Goal: Task Accomplishment & Management: Use online tool/utility

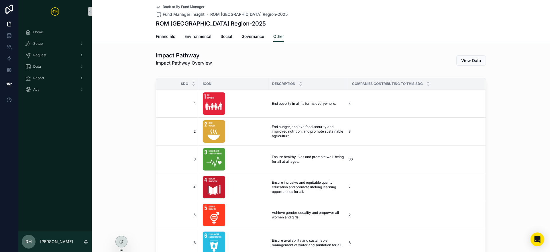
click at [124, 241] on div at bounding box center [121, 241] width 11 height 11
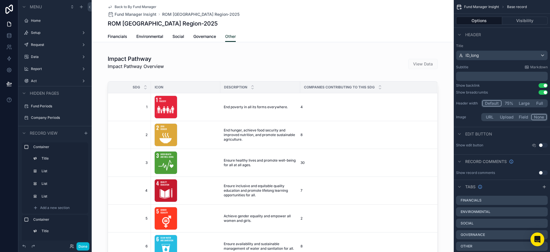
scroll to position [265, 0]
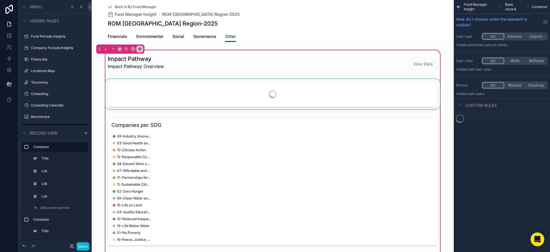
click at [222, 86] on div "scrollable content" at bounding box center [272, 95] width 337 height 33
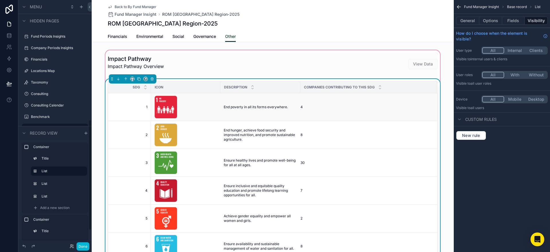
click at [195, 103] on div "E-WEB-Goal-01 .png" at bounding box center [186, 106] width 62 height 23
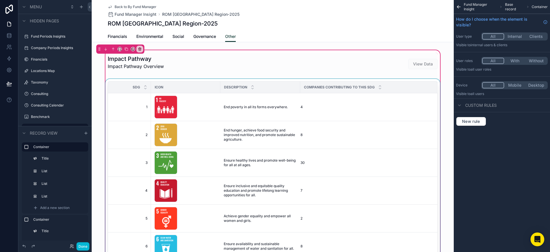
click at [374, 93] on div "scrollable content" at bounding box center [272, 177] width 337 height 196
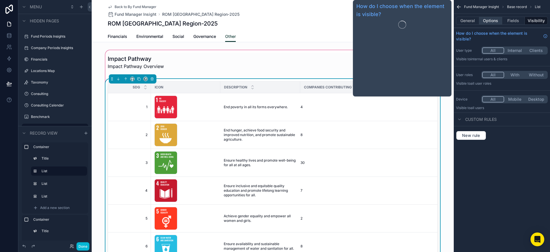
click at [498, 18] on button "Options" at bounding box center [491, 21] width 23 height 8
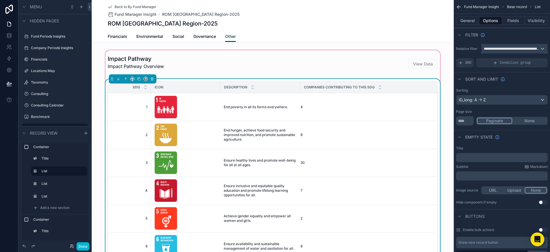
click at [505, 49] on span "**********" at bounding box center [512, 48] width 56 height 5
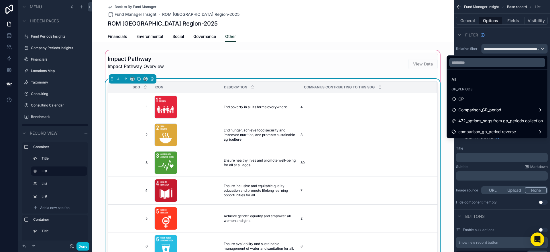
click at [499, 119] on span "472_options_sdgs from gp_periods collection" at bounding box center [501, 120] width 85 height 7
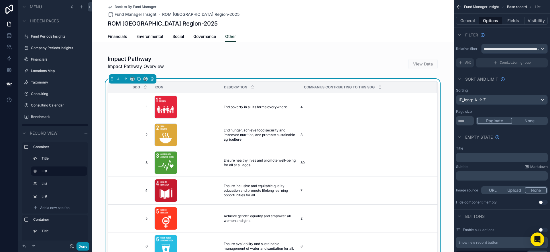
click at [85, 246] on button "Done" at bounding box center [83, 246] width 13 height 8
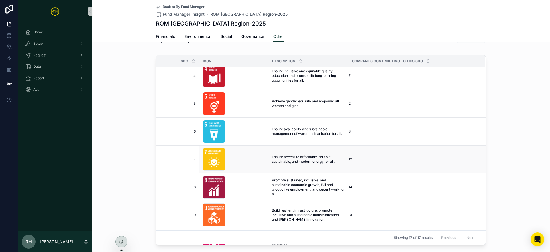
scroll to position [88, 0]
click at [290, 128] on span "Ensure availability and sustainable management of water and sanitation for all." at bounding box center [308, 131] width 73 height 9
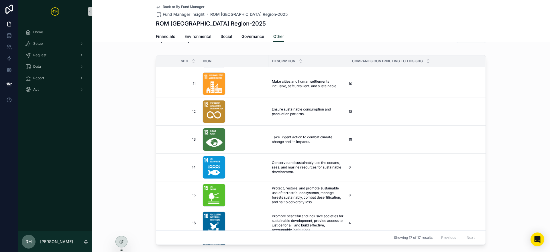
scroll to position [279, 0]
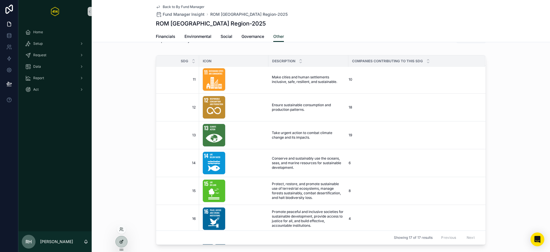
click at [121, 243] on icon at bounding box center [121, 241] width 5 height 5
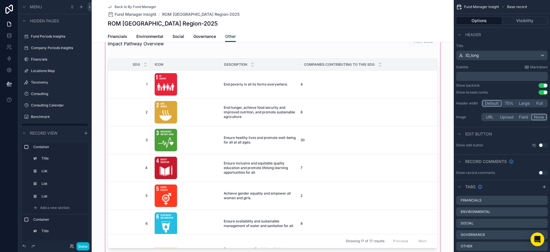
scroll to position [0, 0]
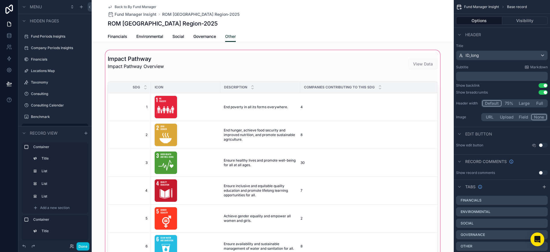
click at [324, 99] on div "scrollable content" at bounding box center [273, 248] width 362 height 399
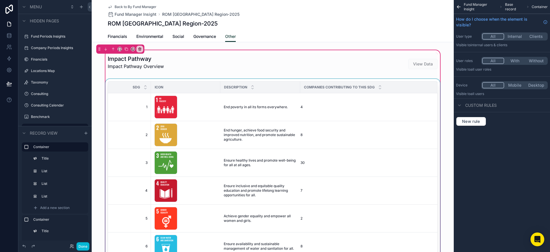
click at [351, 108] on div "scrollable content" at bounding box center [272, 177] width 337 height 196
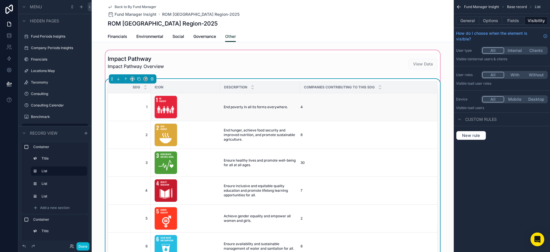
click at [368, 101] on td "4" at bounding box center [368, 107] width 137 height 28
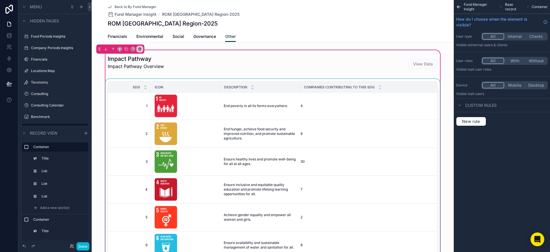
scroll to position [1, 0]
click at [410, 104] on div "scrollable content" at bounding box center [272, 177] width 337 height 196
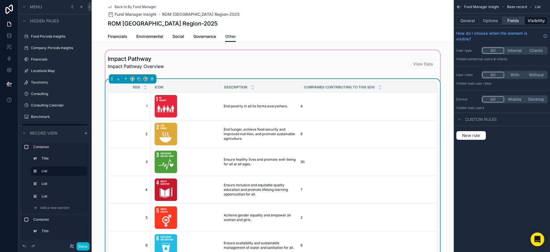
click at [513, 19] on button "Fields" at bounding box center [514, 21] width 23 height 8
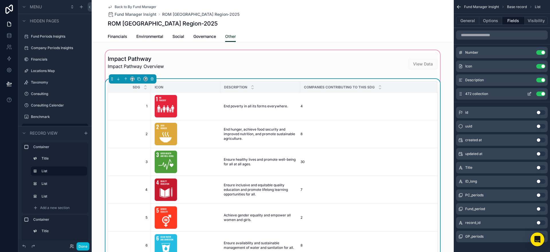
click at [531, 93] on icon "scrollable content" at bounding box center [530, 93] width 2 height 2
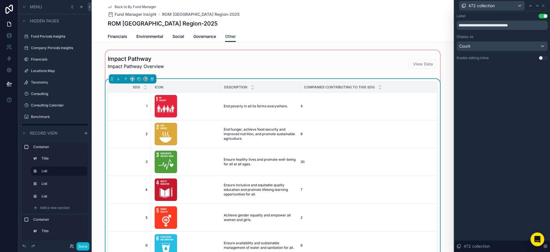
click at [530, 94] on div "**********" at bounding box center [503, 131] width 96 height 240
click at [475, 47] on div "Count" at bounding box center [502, 46] width 91 height 9
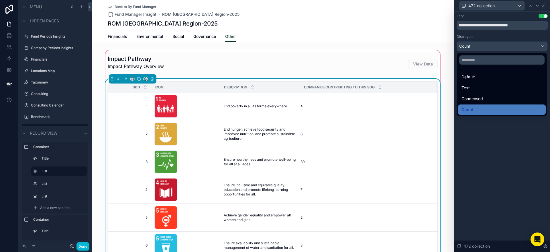
click at [473, 99] on span "Condensed" at bounding box center [472, 98] width 21 height 7
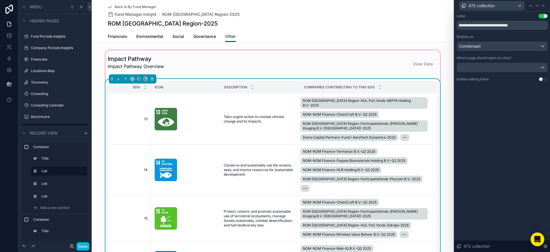
scroll to position [515, 0]
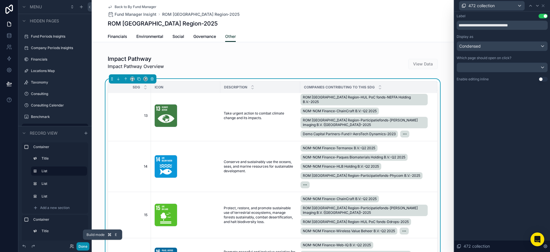
drag, startPoint x: 84, startPoint y: 247, endPoint x: 86, endPoint y: 245, distance: 3.0
click at [84, 247] on button "Done" at bounding box center [83, 246] width 13 height 8
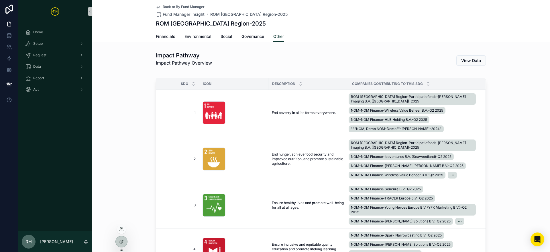
click at [123, 229] on icon at bounding box center [121, 229] width 5 height 5
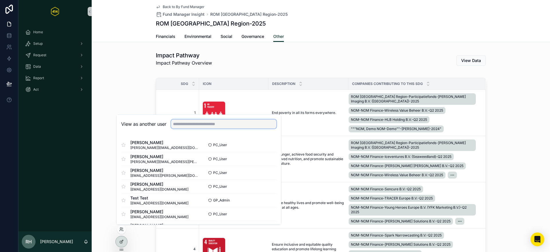
click at [195, 124] on input "text" at bounding box center [223, 123] width 105 height 9
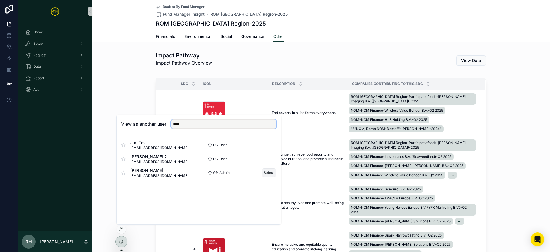
type input "****"
click at [268, 172] on button "Select" at bounding box center [269, 172] width 15 height 8
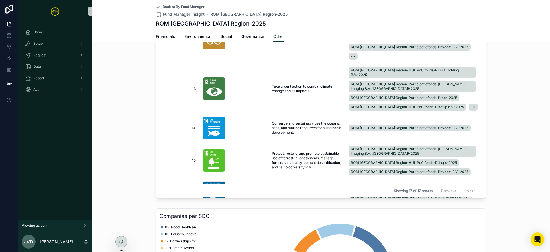
scroll to position [78, 0]
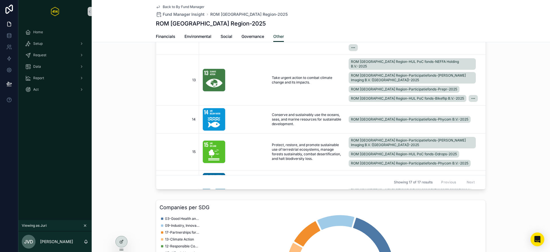
click at [138, 197] on div "Impact Pathway Impact Pathway Overview View Data SDG Icon Description Companies…" at bounding box center [321, 218] width 459 height 494
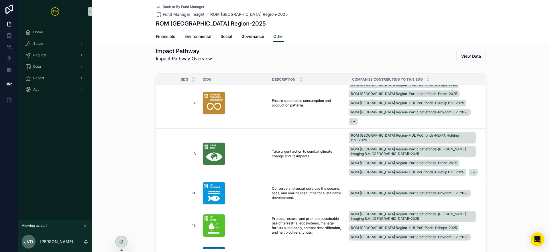
scroll to position [0, 0]
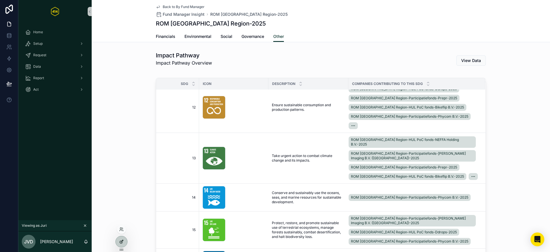
click at [125, 241] on div at bounding box center [121, 241] width 11 height 11
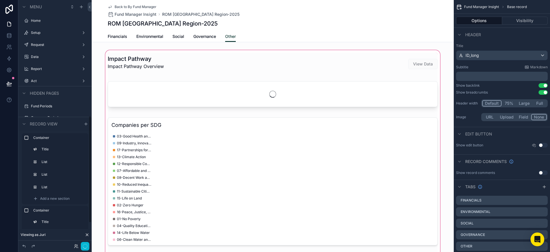
scroll to position [265, 0]
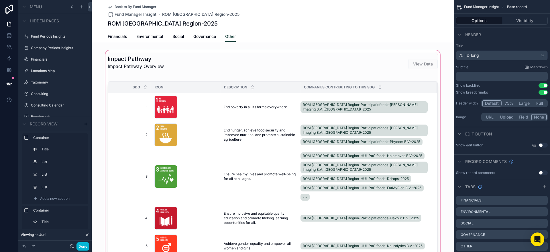
click at [284, 112] on div "scrollable content" at bounding box center [273, 248] width 362 height 399
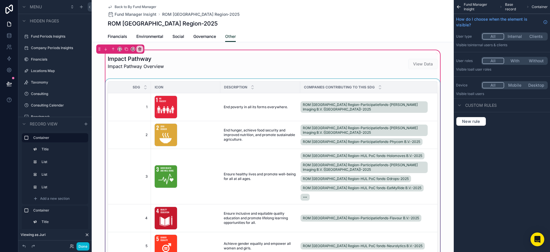
click at [298, 106] on div "scrollable content" at bounding box center [272, 177] width 337 height 196
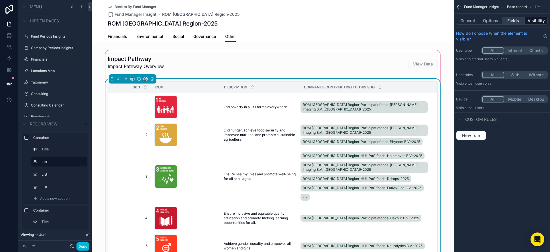
click at [518, 21] on button "Fields" at bounding box center [514, 21] width 23 height 8
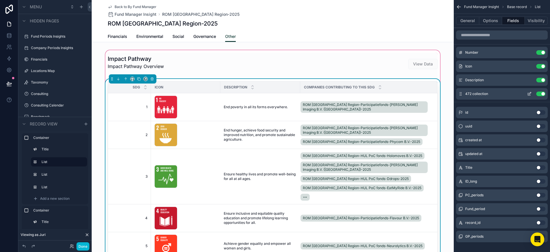
click at [531, 91] on icon "scrollable content" at bounding box center [529, 93] width 5 height 5
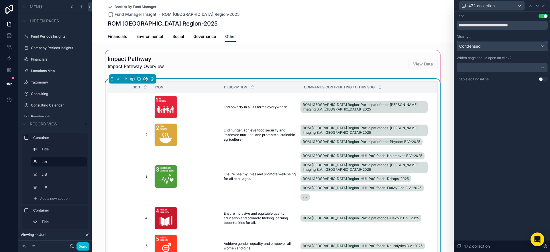
click at [484, 48] on div "Condensed" at bounding box center [502, 46] width 91 height 9
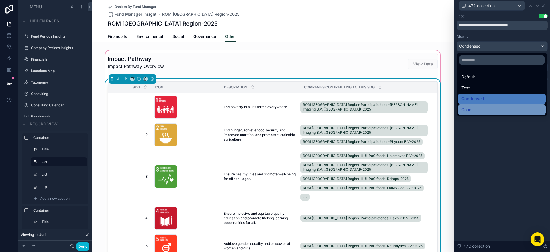
click at [474, 107] on div "Count" at bounding box center [502, 109] width 81 height 7
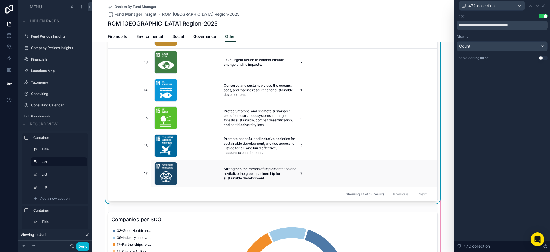
scroll to position [91, 0]
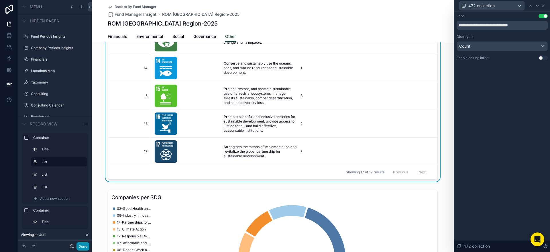
click at [83, 245] on button "Done" at bounding box center [83, 246] width 13 height 8
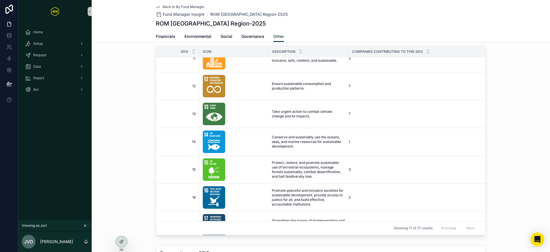
scroll to position [0, 0]
